Goal: Task Accomplishment & Management: Manage account settings

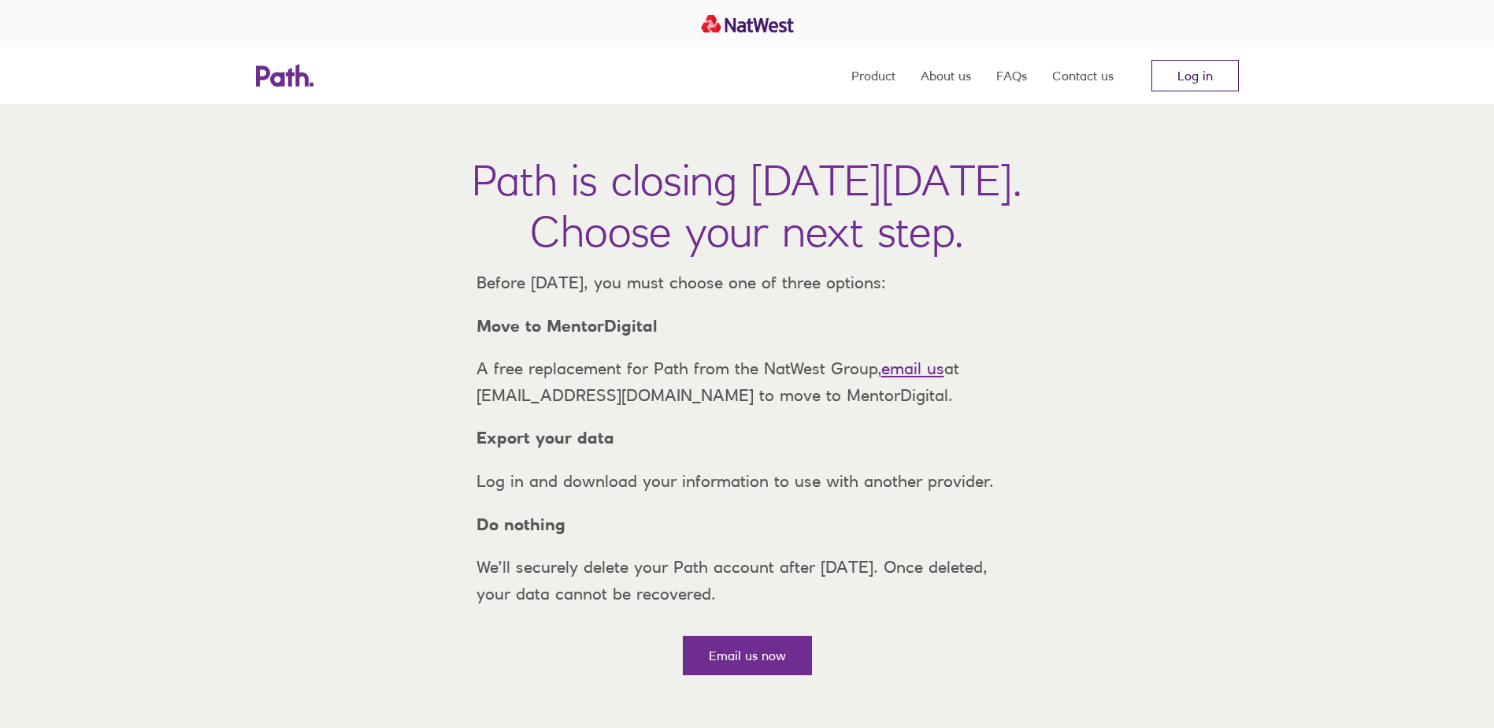
click at [1213, 61] on link "Log in" at bounding box center [1194, 75] width 87 height 31
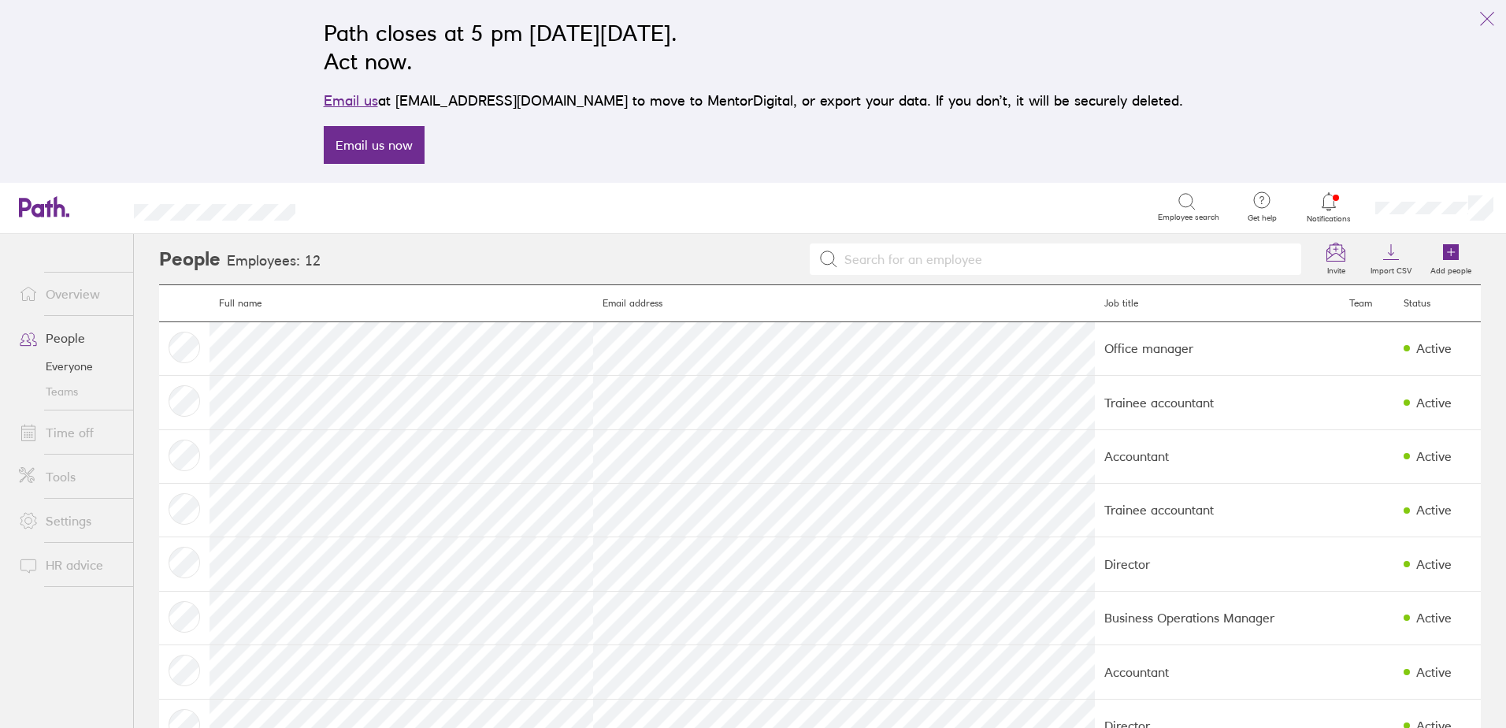
click at [90, 481] on link "Tools" at bounding box center [69, 476] width 127 height 31
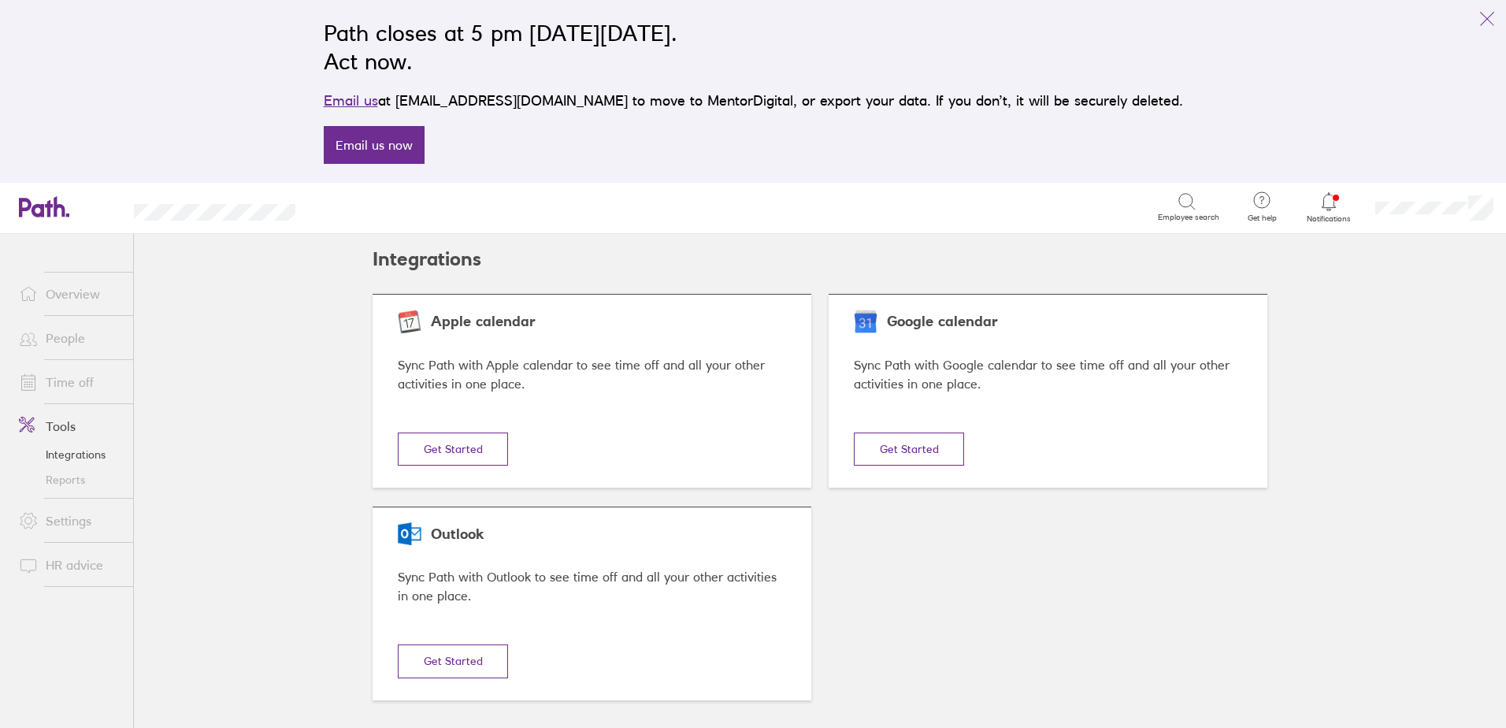
click at [61, 481] on link "Reports" at bounding box center [69, 479] width 127 height 25
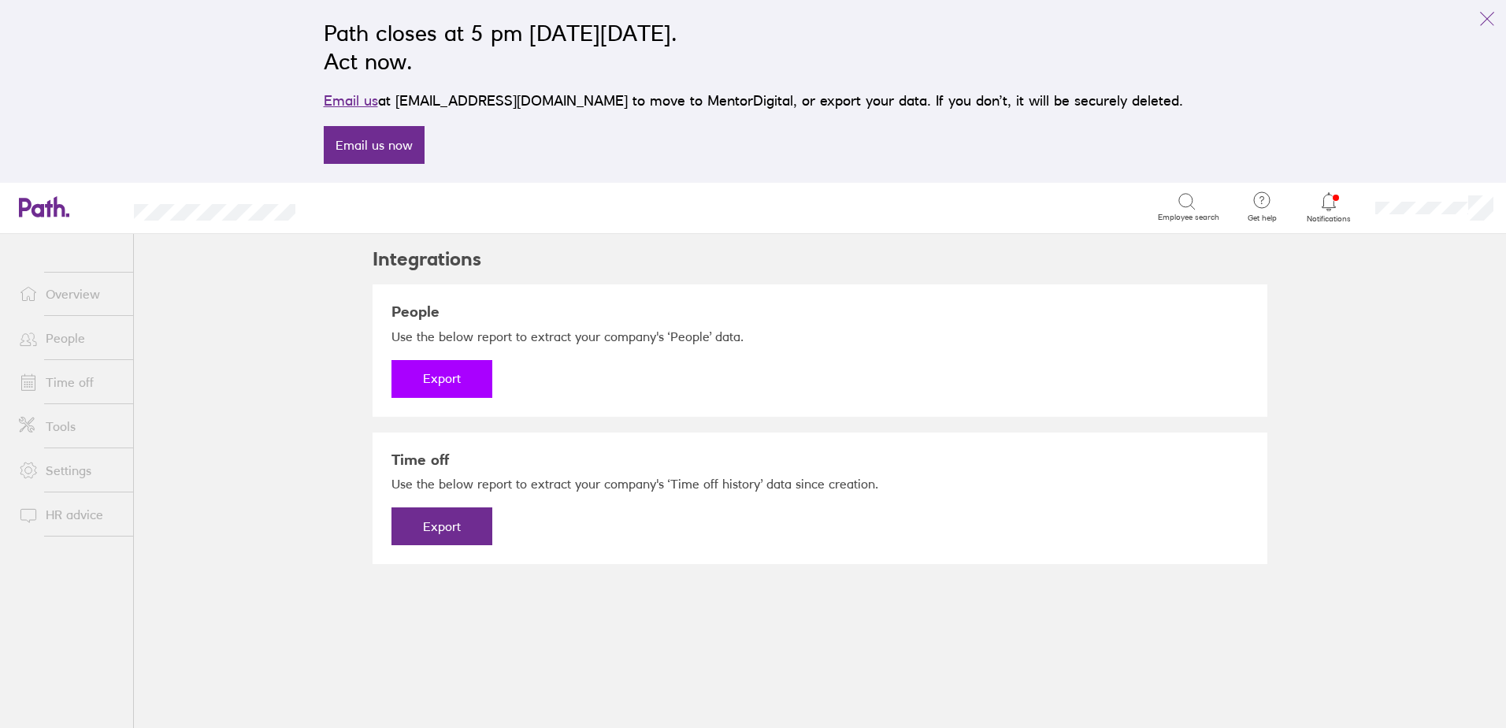
click at [465, 378] on button "Export" at bounding box center [441, 379] width 101 height 38
click at [471, 382] on link "Download" at bounding box center [441, 379] width 101 height 38
click at [446, 530] on button "Export" at bounding box center [441, 526] width 101 height 38
click at [443, 529] on link "Download" at bounding box center [441, 526] width 101 height 38
click at [66, 341] on link "People" at bounding box center [69, 337] width 127 height 31
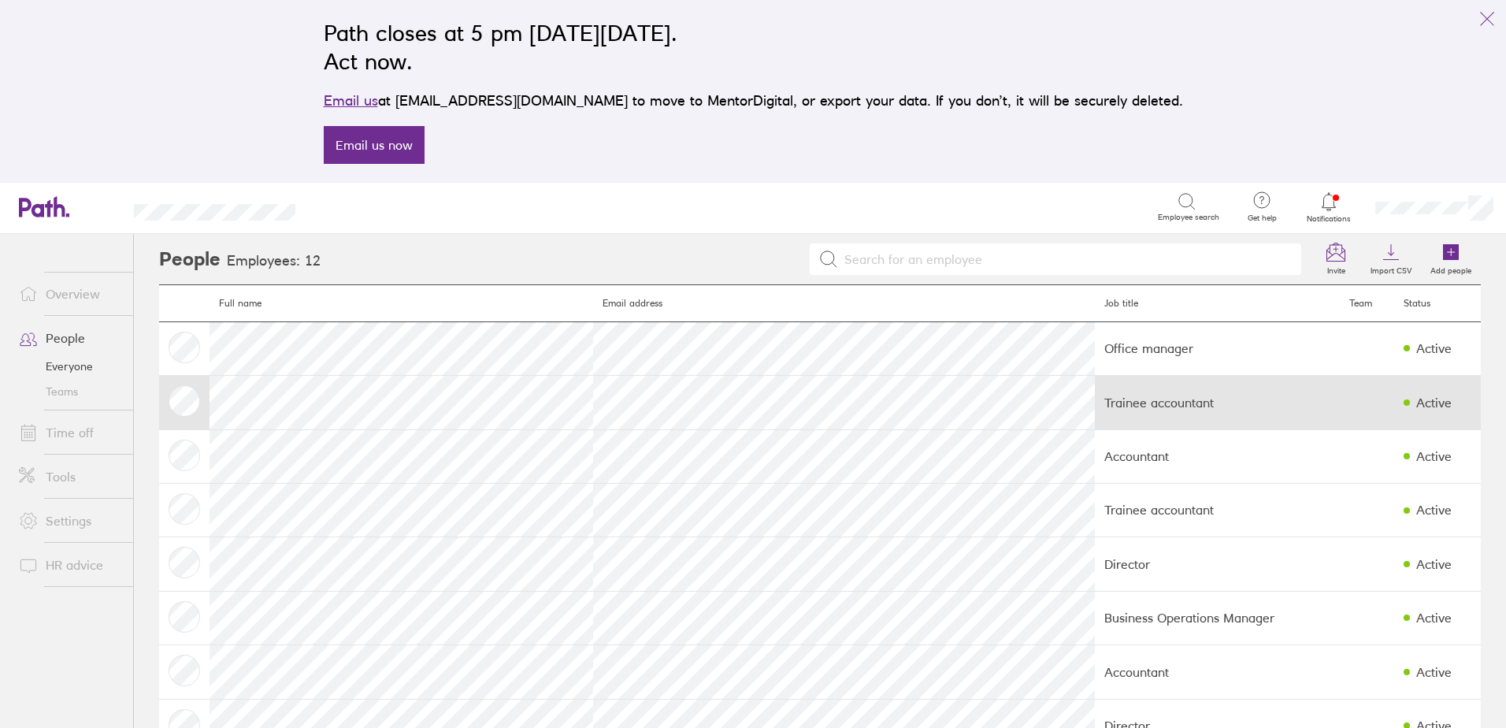
scroll to position [265, 0]
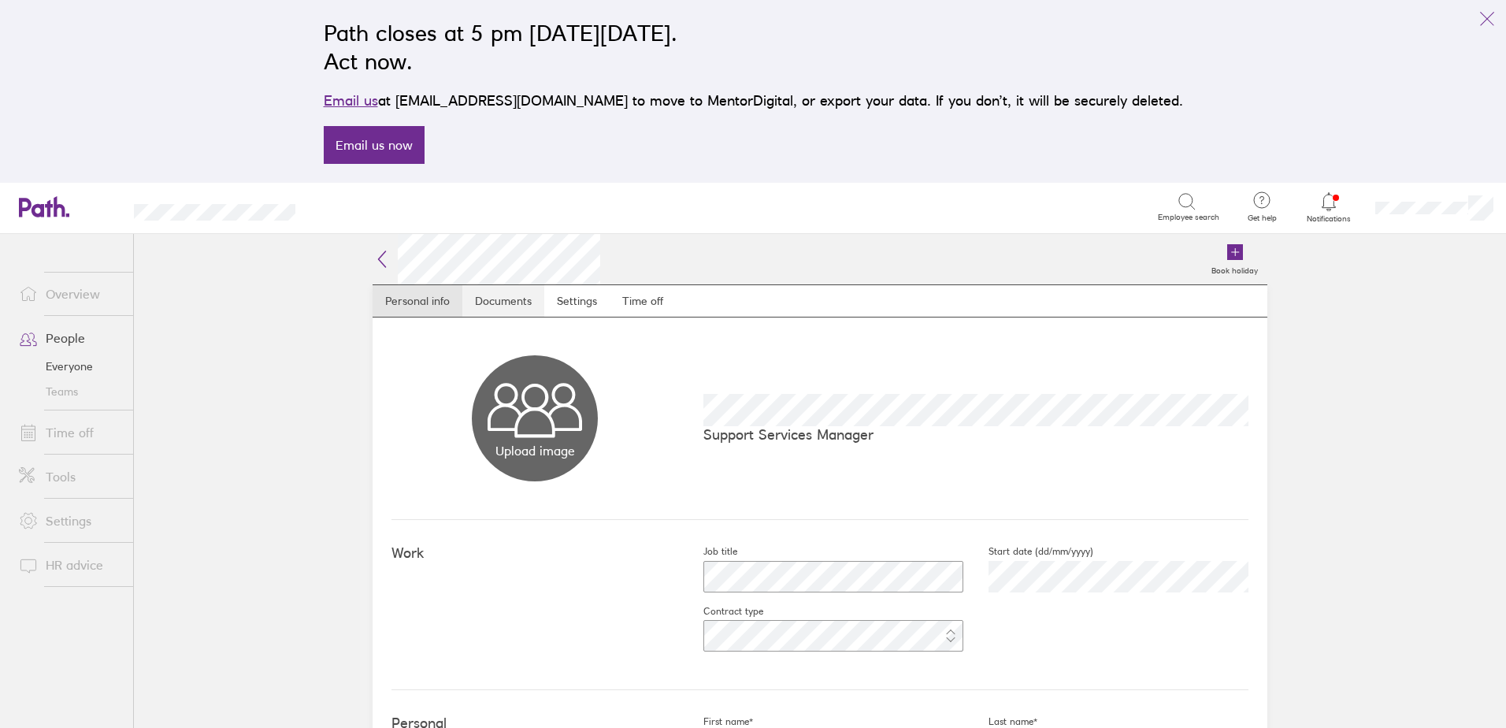
click at [502, 308] on link "Documents" at bounding box center [503, 300] width 82 height 31
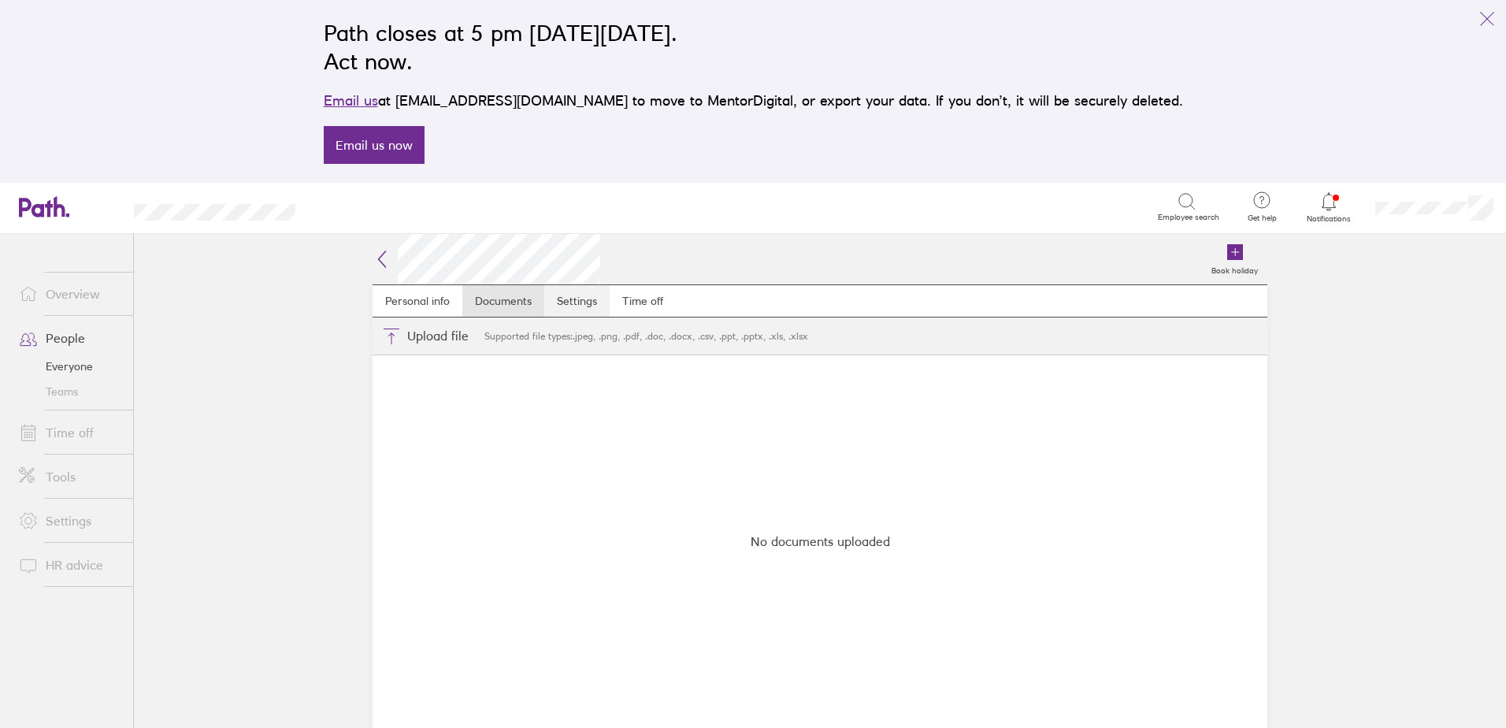
click at [577, 306] on link "Settings" at bounding box center [576, 300] width 65 height 31
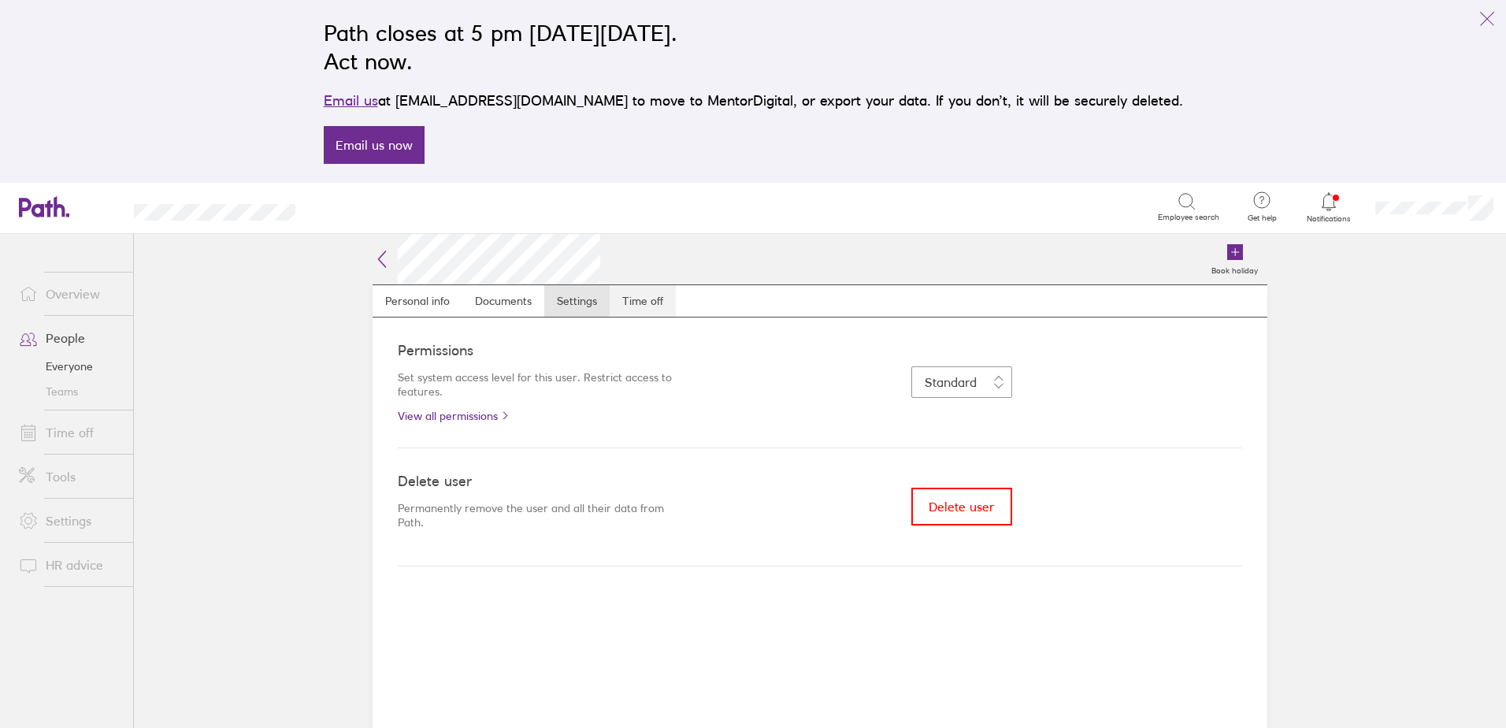
click at [651, 302] on link "Time off" at bounding box center [642, 300] width 66 height 31
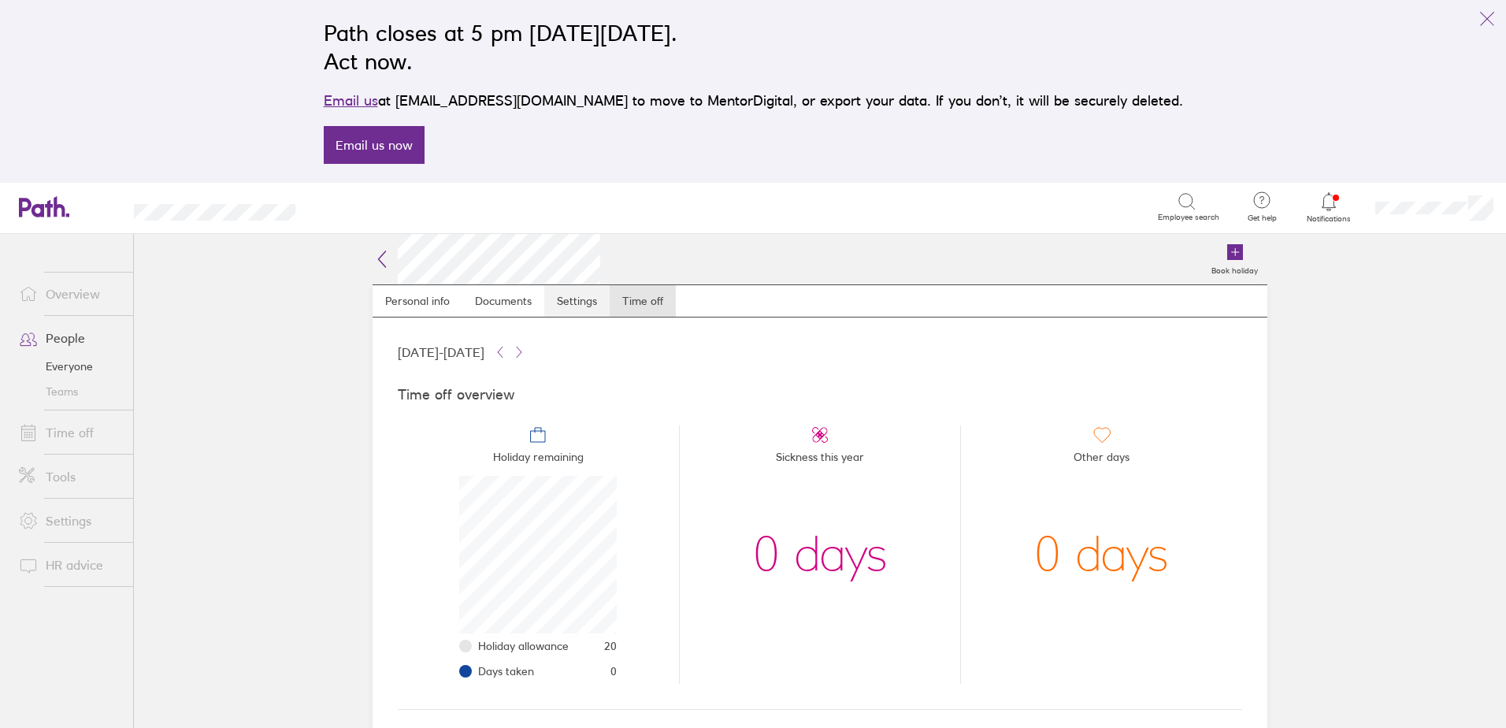
scroll to position [157, 157]
click at [579, 309] on link "Settings" at bounding box center [576, 300] width 65 height 31
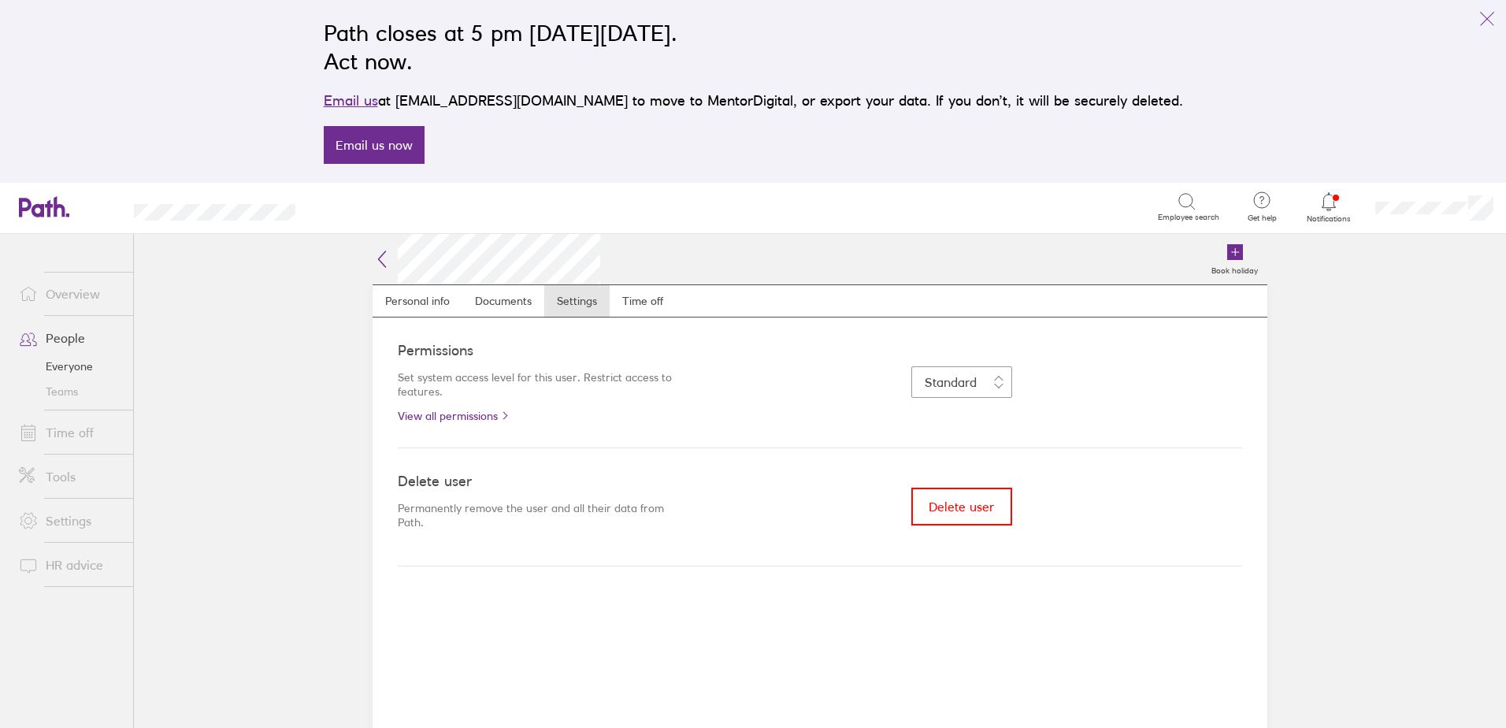
click at [270, 492] on main "Book holiday Personal info Documents Settings Time off Permissions Set system a…" at bounding box center [820, 481] width 1372 height 494
click at [66, 335] on link "People" at bounding box center [69, 337] width 127 height 31
